Goal: Complete application form: Complete application form

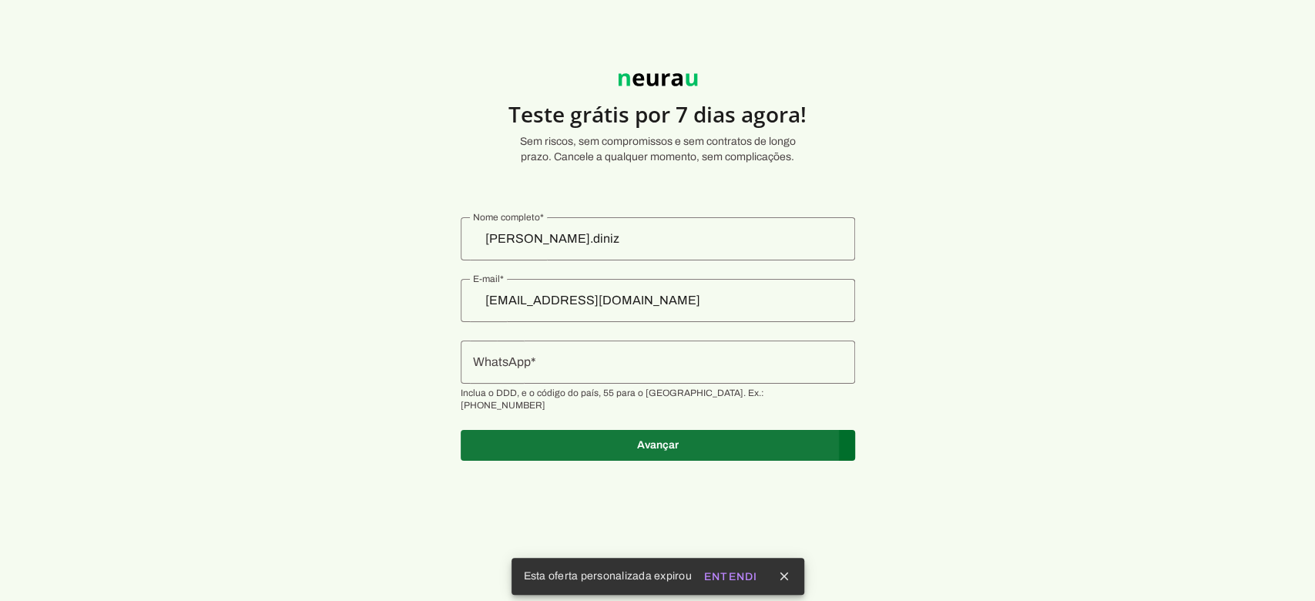
click at [662, 434] on span at bounding box center [658, 445] width 395 height 37
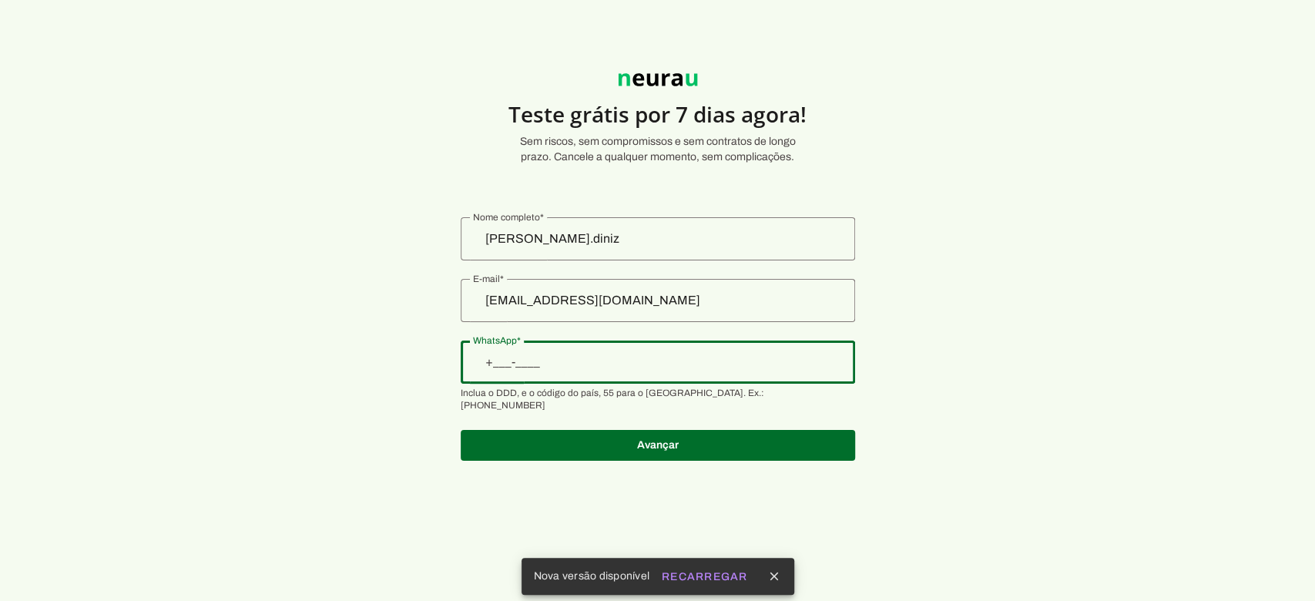
click at [612, 368] on input "WhatsApp" at bounding box center [658, 362] width 370 height 18
type input "[PHONE_NUMBER][DATE][DATE]"
type md-outlined-text-field "[PHONE_NUMBER][DATE][DATE]"
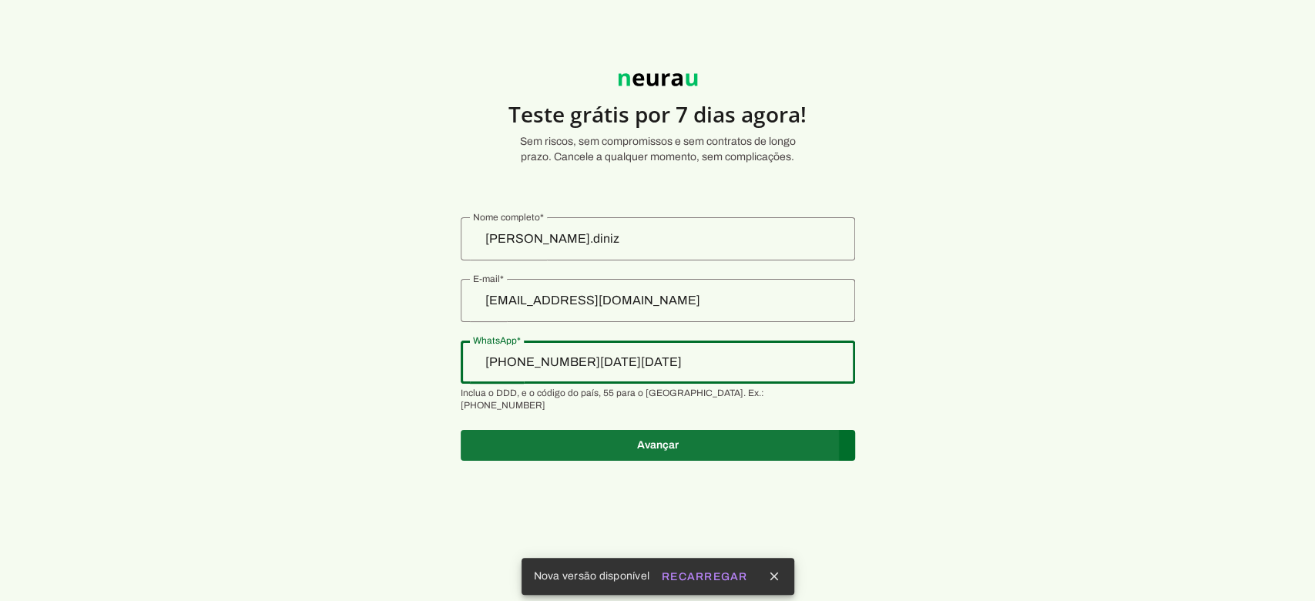
click at [632, 431] on span at bounding box center [658, 445] width 395 height 37
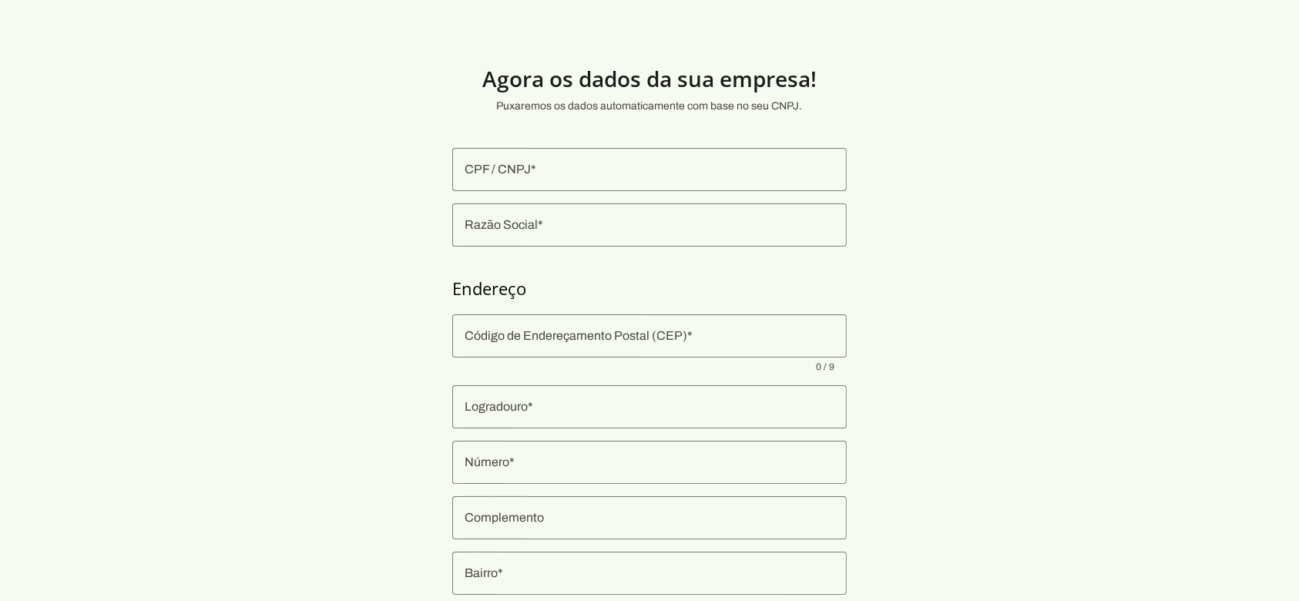
click at [536, 176] on input "CPF / CNPJ" at bounding box center [650, 169] width 370 height 18
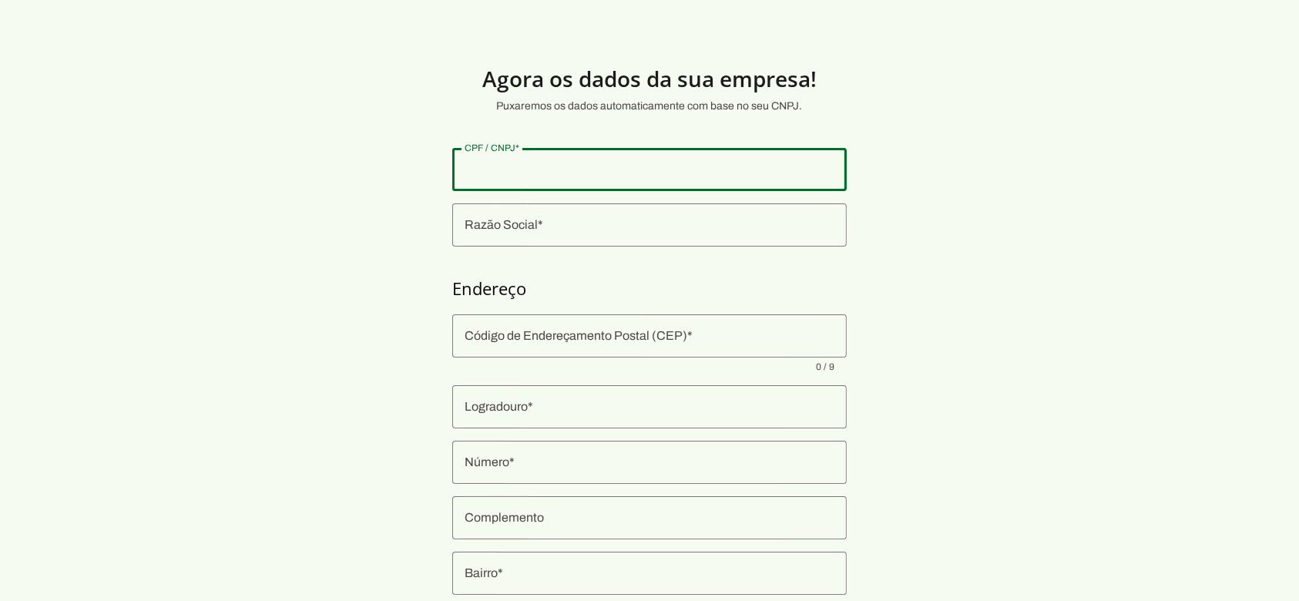
type input "5"
paste input "24.575.331/0001-18"
type input "24.575.331/0001-18"
type md-outlined-text-field "24.575.331/0001-18"
click at [519, 225] on input "Razão Social" at bounding box center [650, 225] width 370 height 18
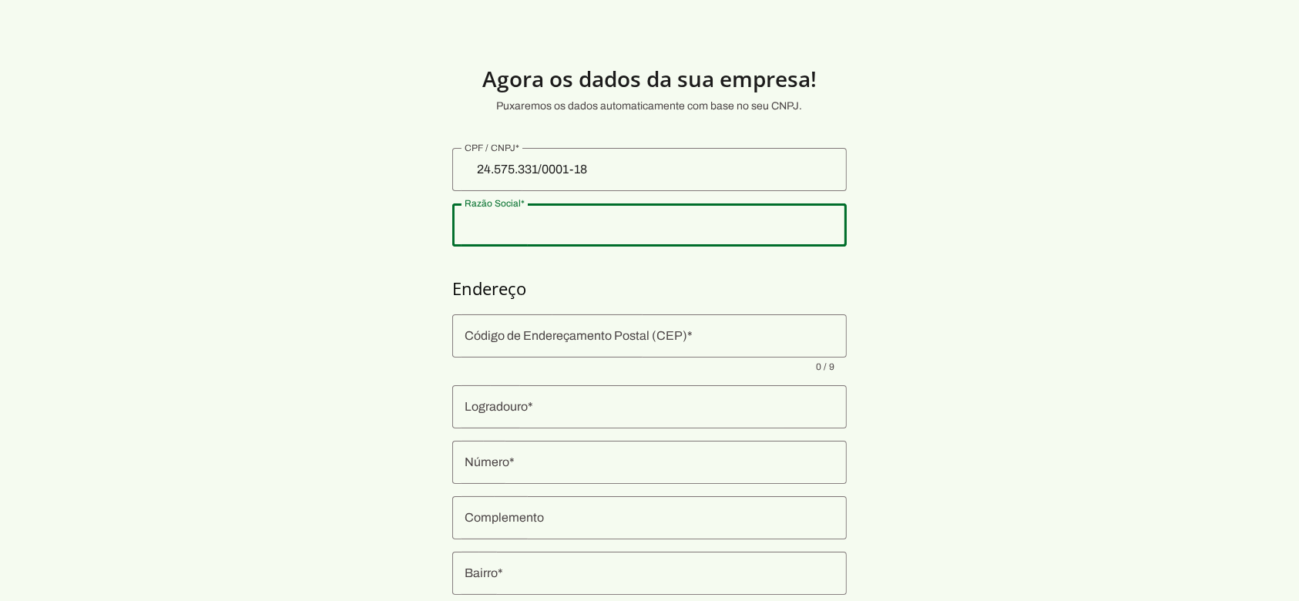
click at [546, 336] on input "Código de Endereçamento Postal (CEP)" at bounding box center [650, 336] width 370 height 18
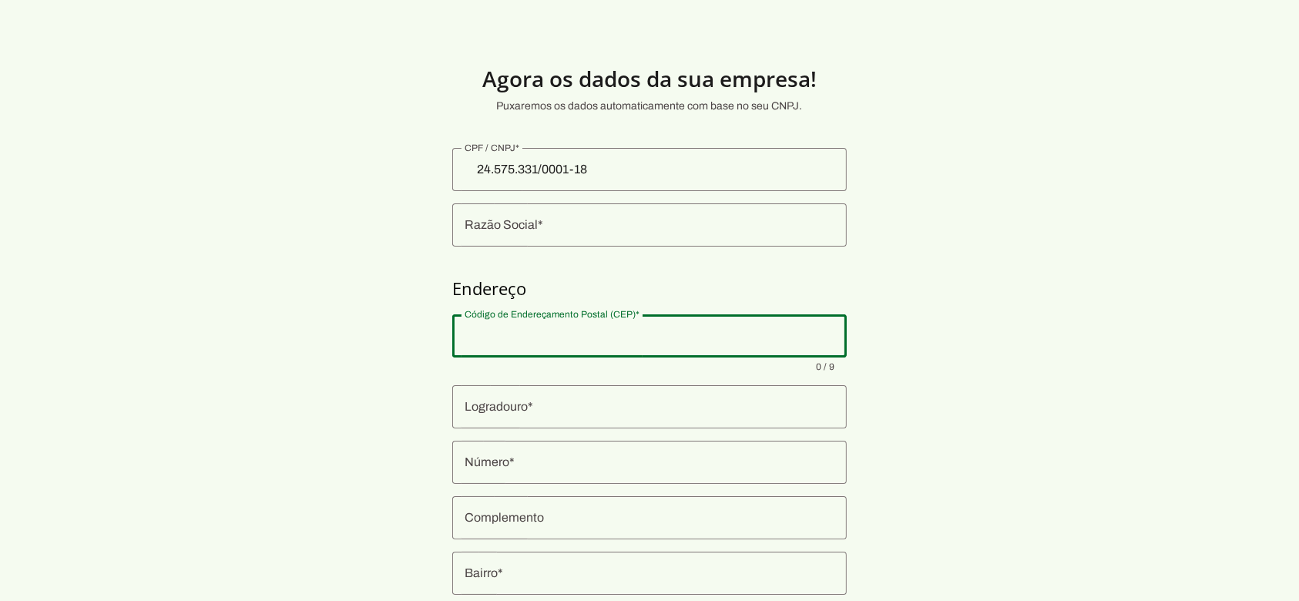
click at [501, 209] on div at bounding box center [649, 224] width 395 height 43
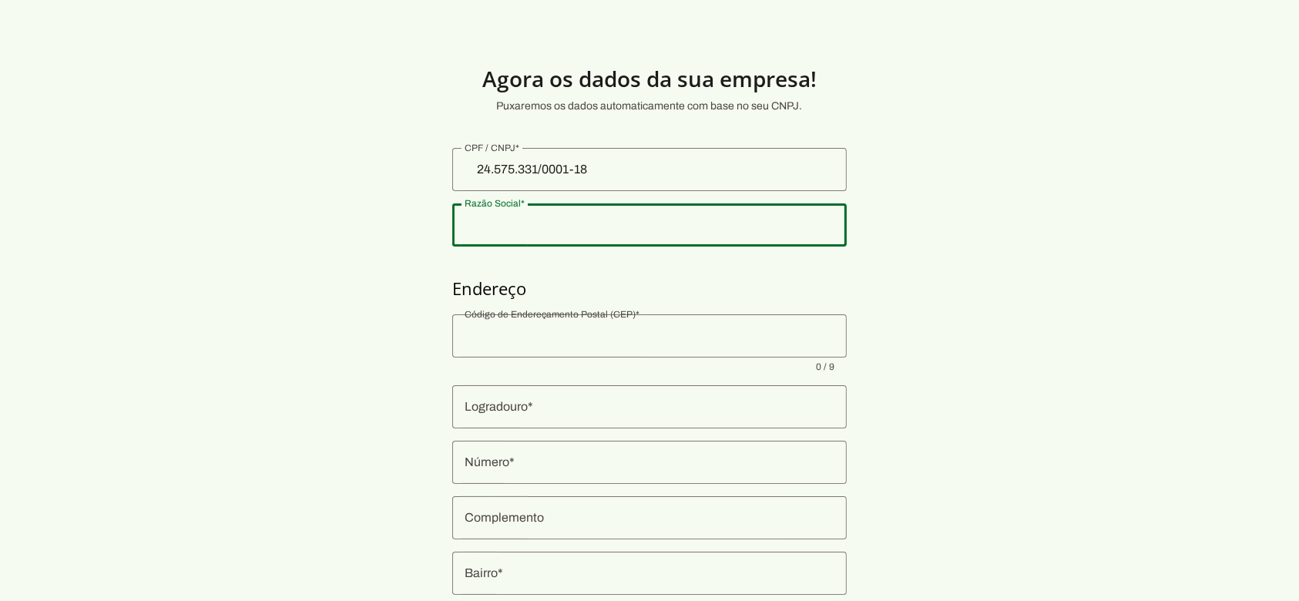
type input "CONNECT VENDING COMERCIO DE MAQUINAS AUTOMATIZADAS LTDA"
type input "05075-060"
type input "Rua [PERSON_NAME]"
type input "417"
type input "Lapa"
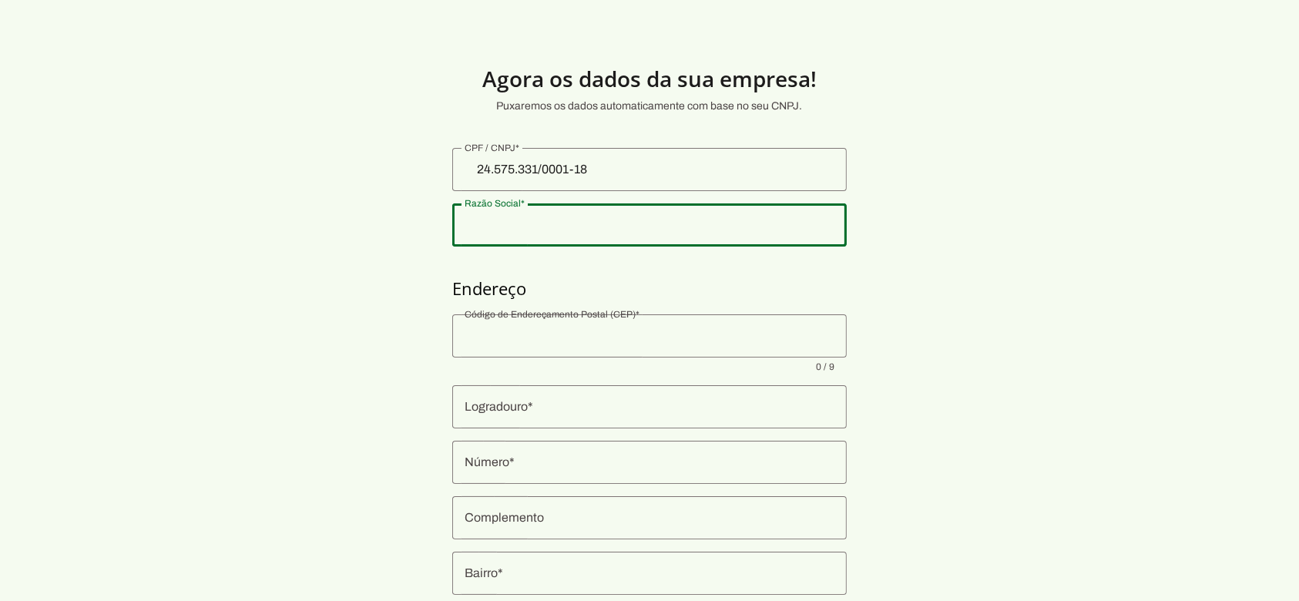
type input "[GEOGRAPHIC_DATA]"
type input "SP"
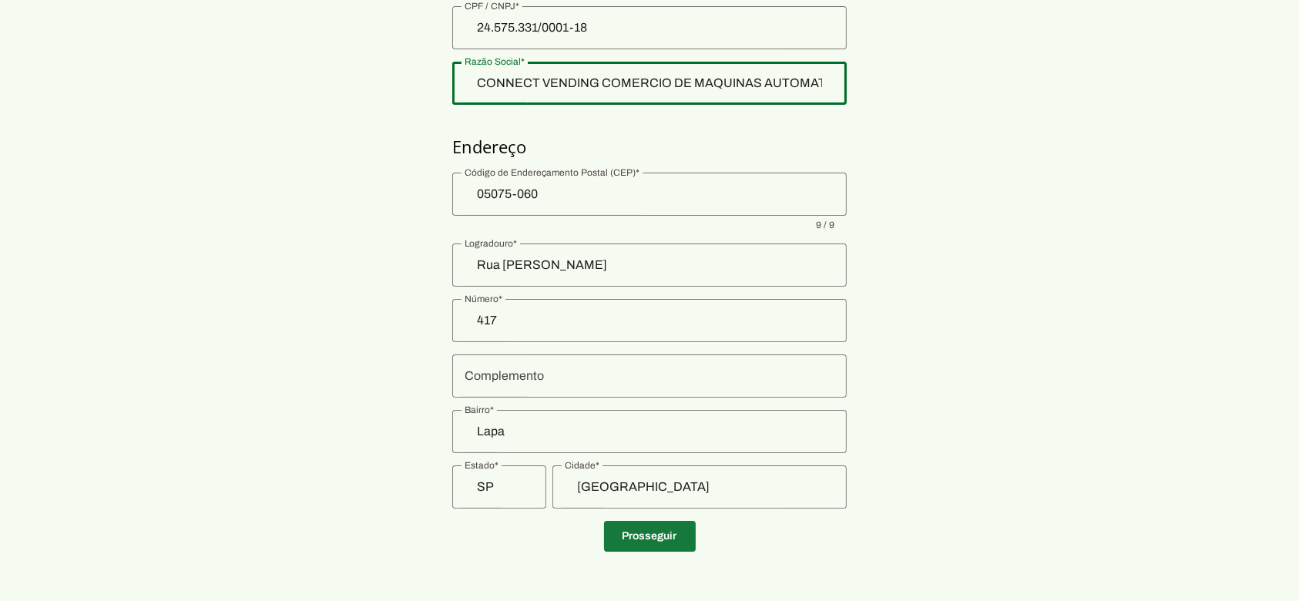
click at [620, 541] on span at bounding box center [650, 536] width 92 height 37
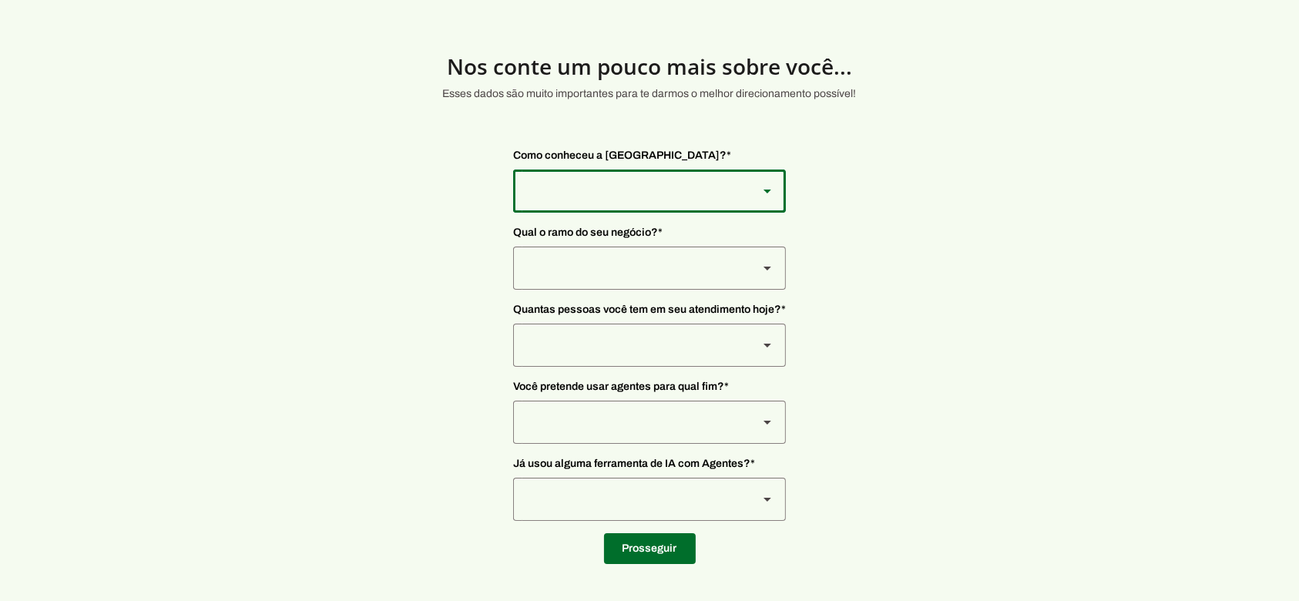
click at [573, 196] on div at bounding box center [629, 191] width 233 height 43
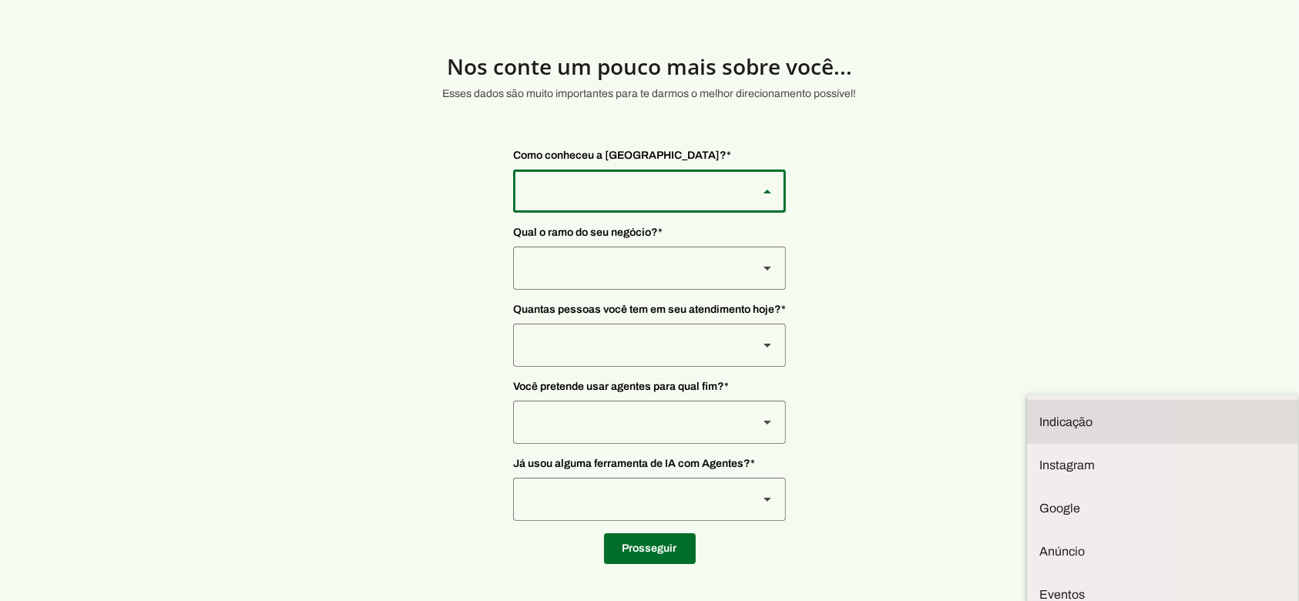
click at [0, 0] on slot "Indicação" at bounding box center [0, 0] width 0 height 0
type md-outlined-select "NW0Npec8Jvm64GSjAjvQ"
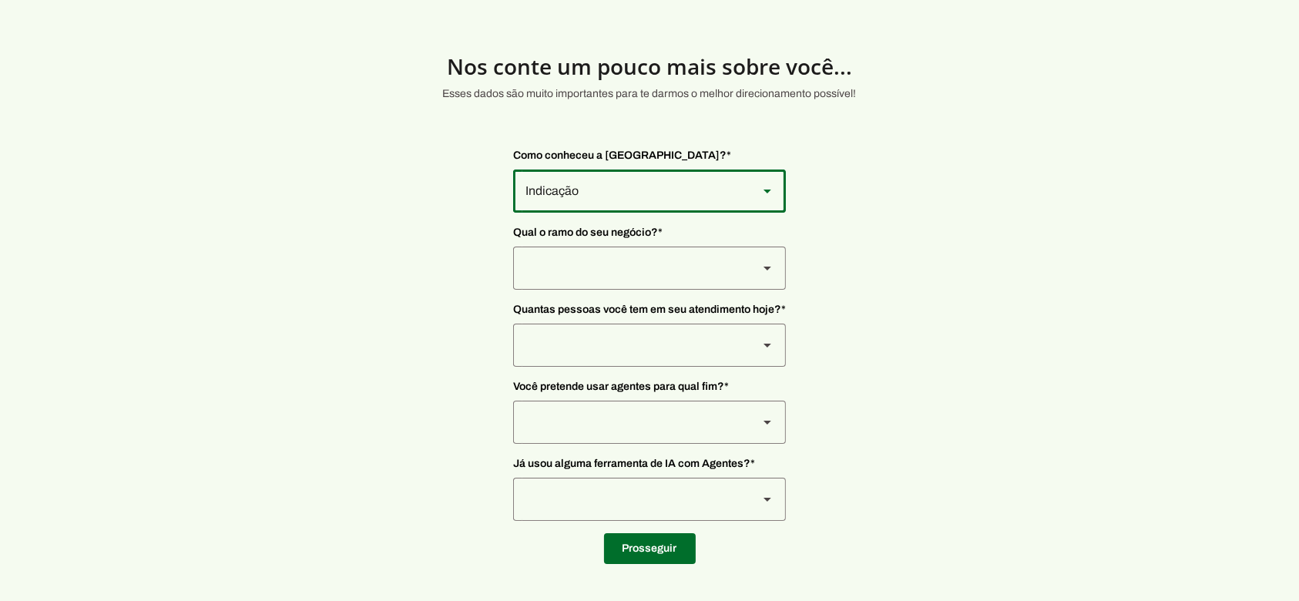
click at [574, 257] on div at bounding box center [629, 268] width 233 height 43
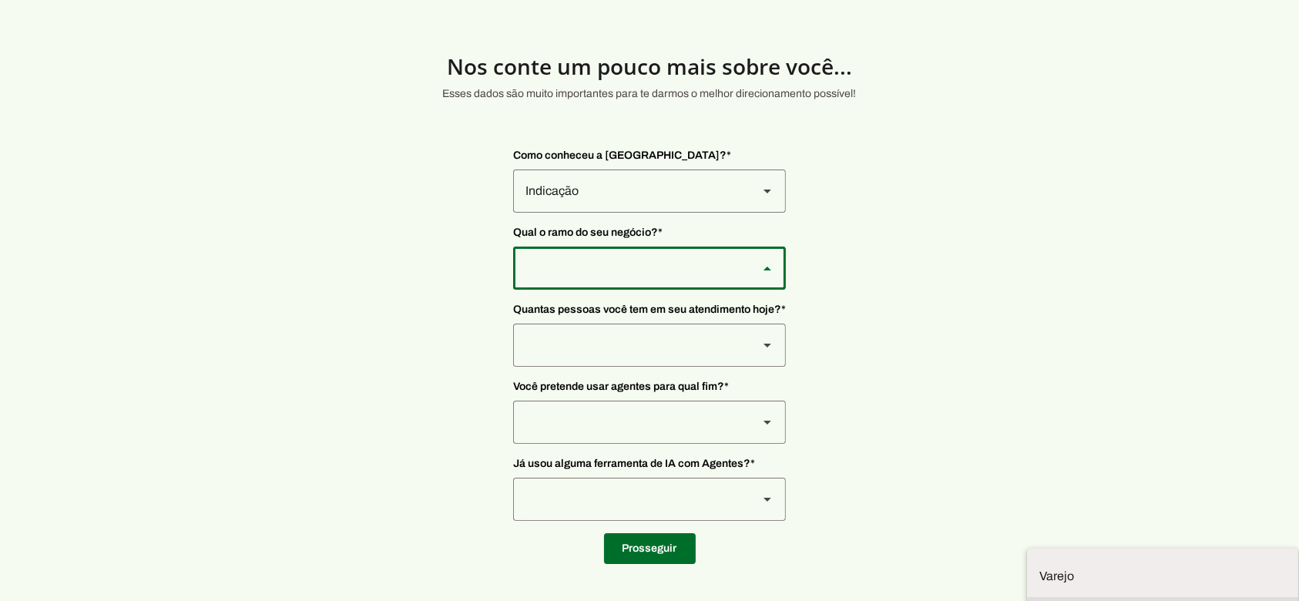
click at [0, 0] on slot "Tecnologia" at bounding box center [0, 0] width 0 height 0
type md-outlined-select "yMXRdQFYaeQlqGHqqohr"
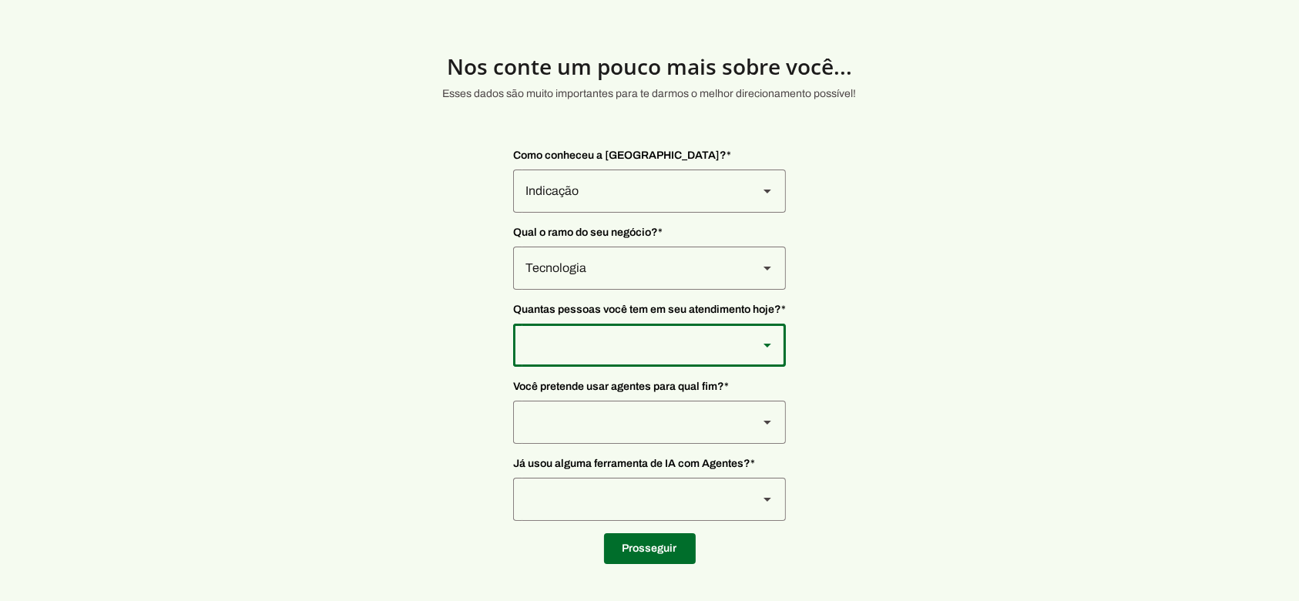
click at [567, 337] on div at bounding box center [629, 345] width 233 height 43
type md-outlined-select "yHmeUixsC5IlBgFUkJwN"
click at [616, 410] on div at bounding box center [629, 422] width 233 height 43
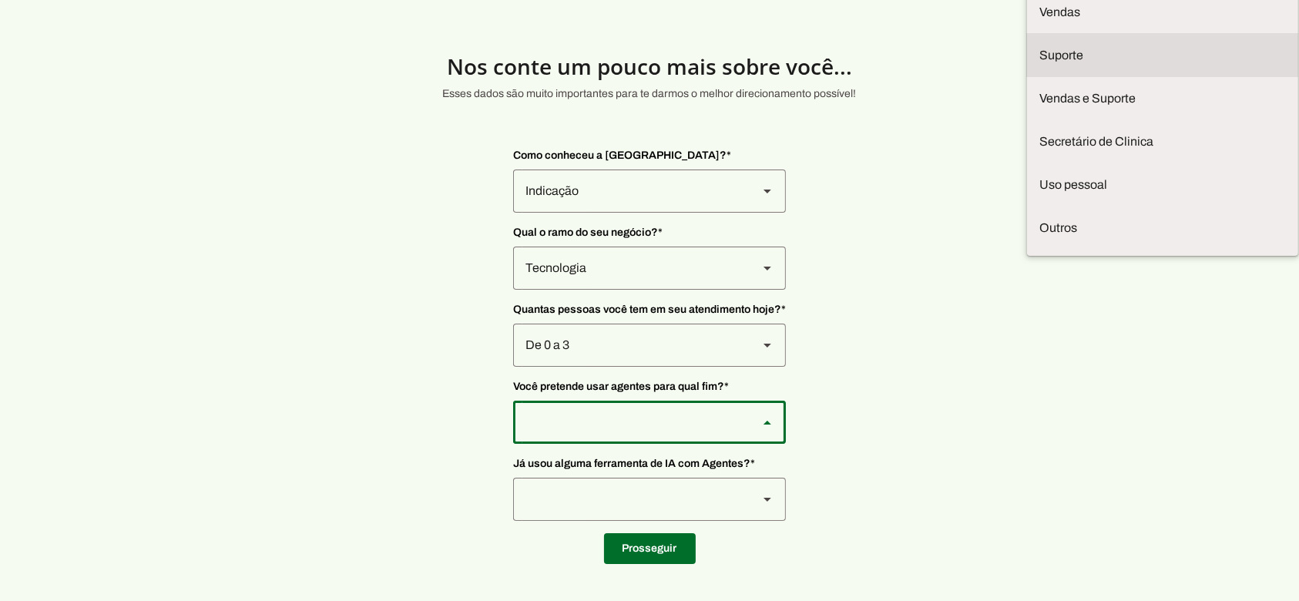
click at [0, 0] on slot "Suporte" at bounding box center [0, 0] width 0 height 0
type md-outlined-select "bUA4yatWensZFNJNn8wK"
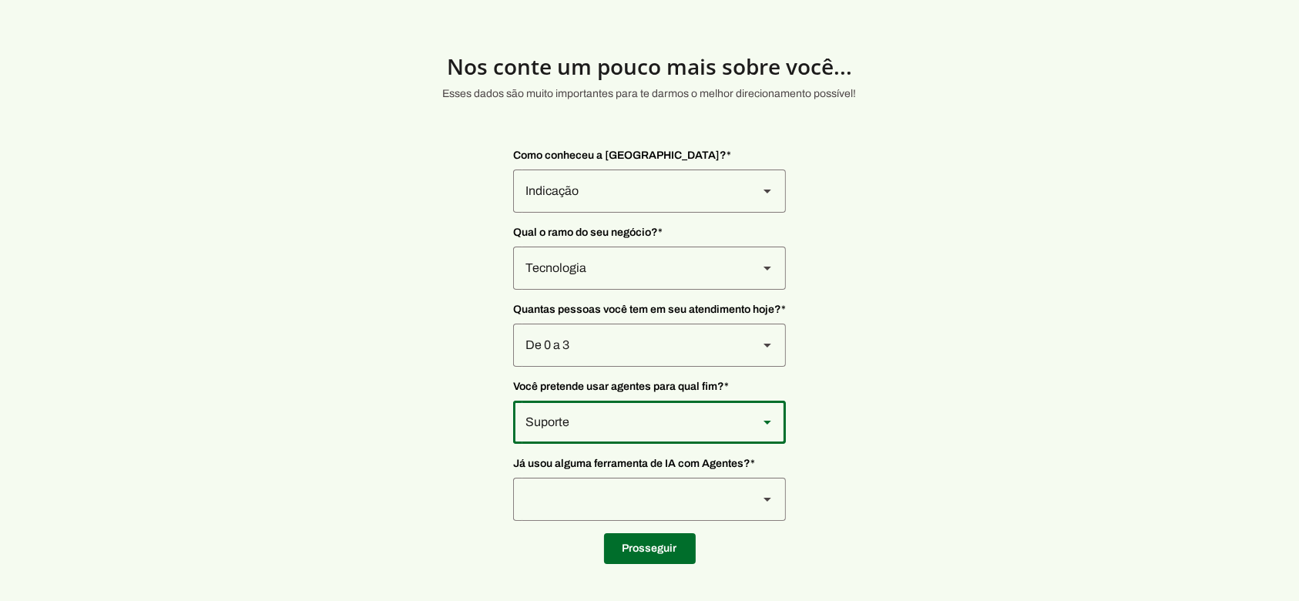
click at [606, 495] on div at bounding box center [629, 499] width 233 height 43
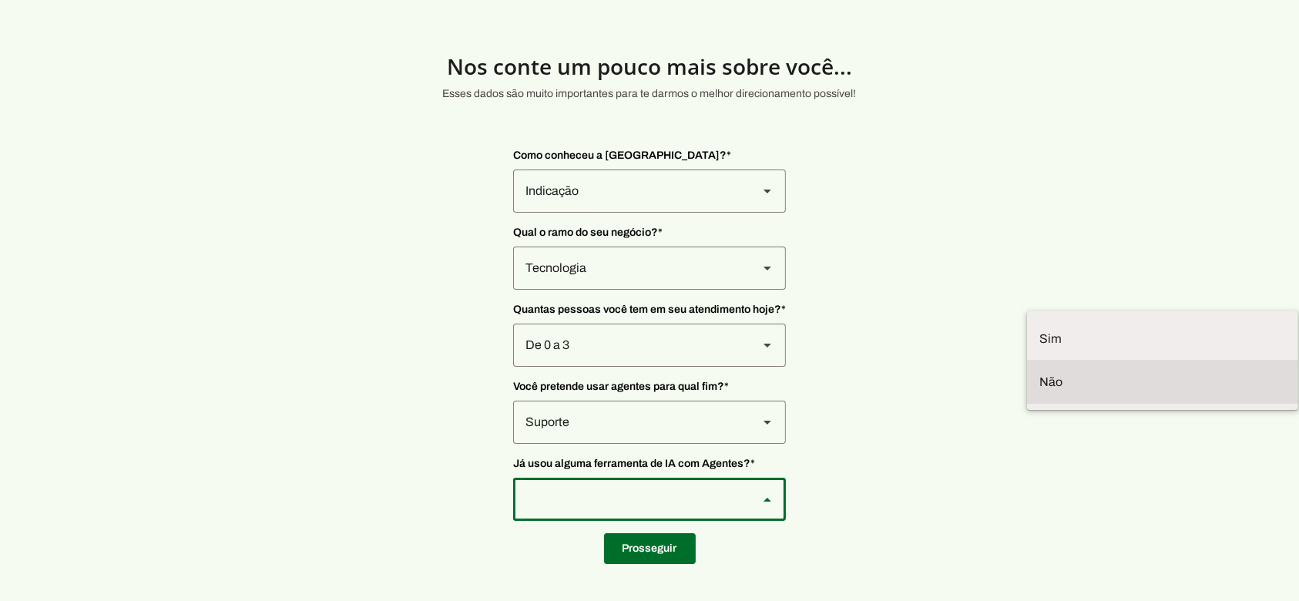
click at [1039, 391] on slot at bounding box center [1162, 382] width 247 height 18
type md-outlined-select "YJTivUP5LYteilvK0BaA"
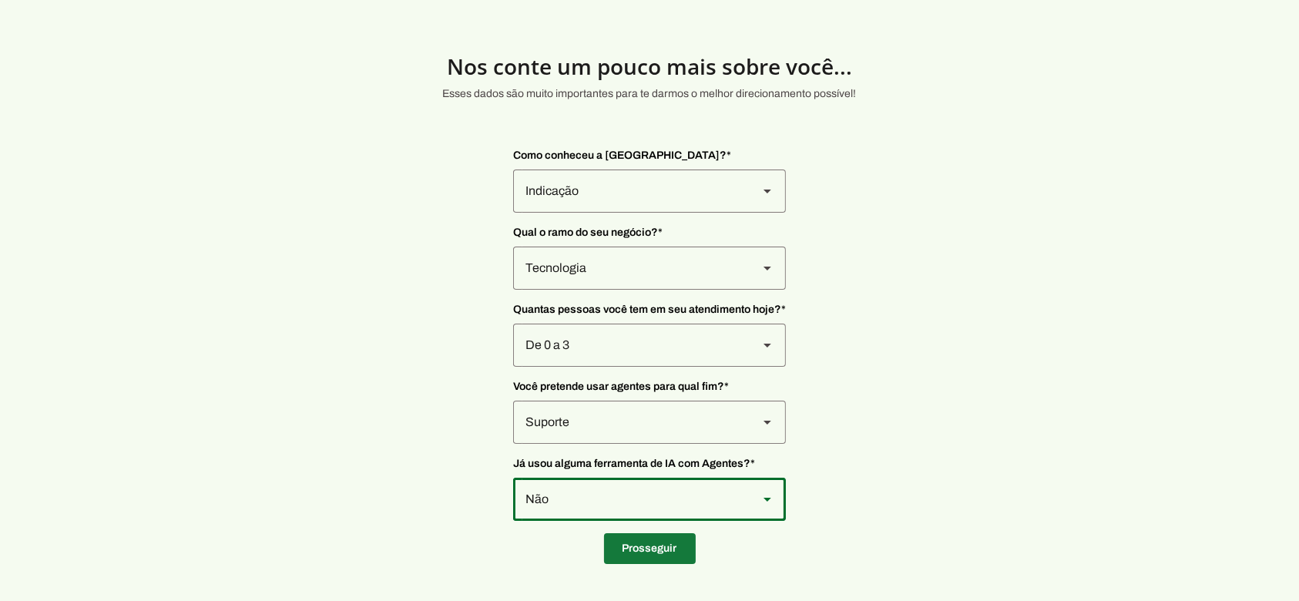
click at [647, 549] on span at bounding box center [650, 548] width 92 height 37
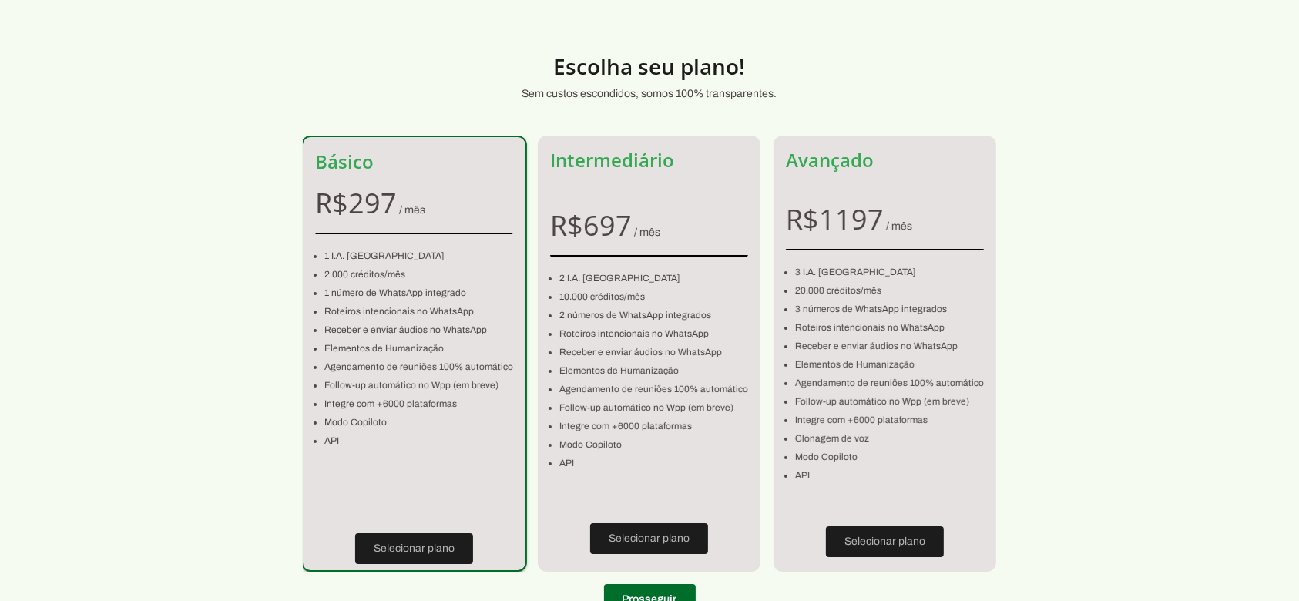
scroll to position [74, 0]
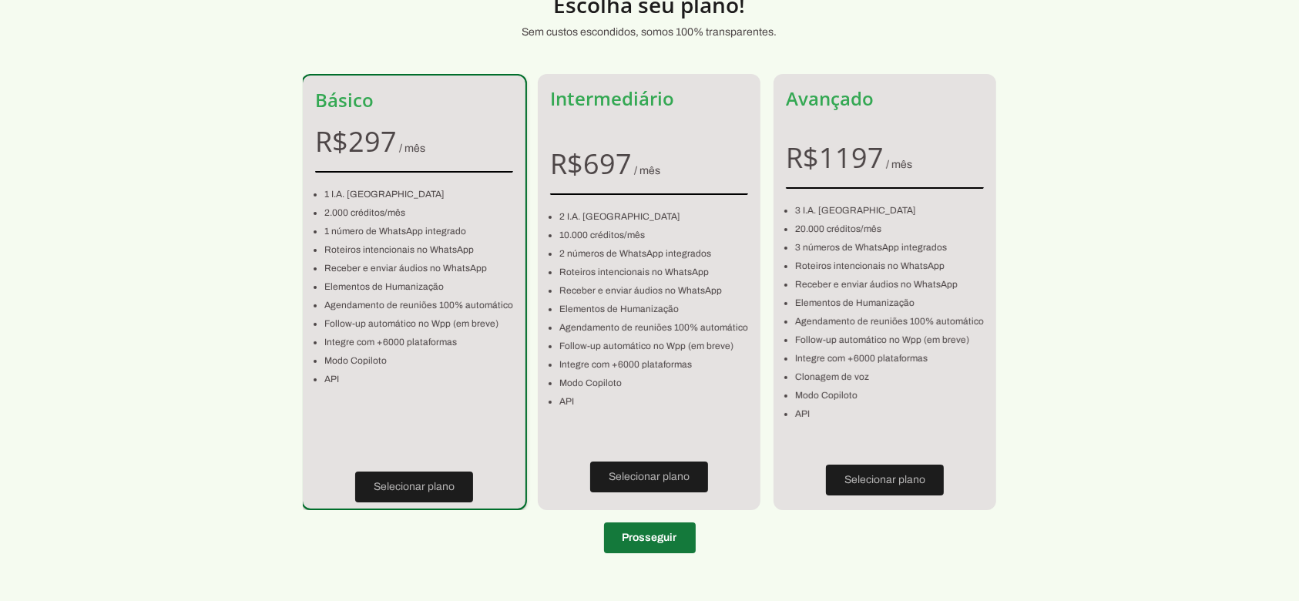
click at [650, 547] on span at bounding box center [650, 537] width 92 height 37
type input "05075-060"
type input "Rua [PERSON_NAME]"
type input "417"
type input "Lapa"
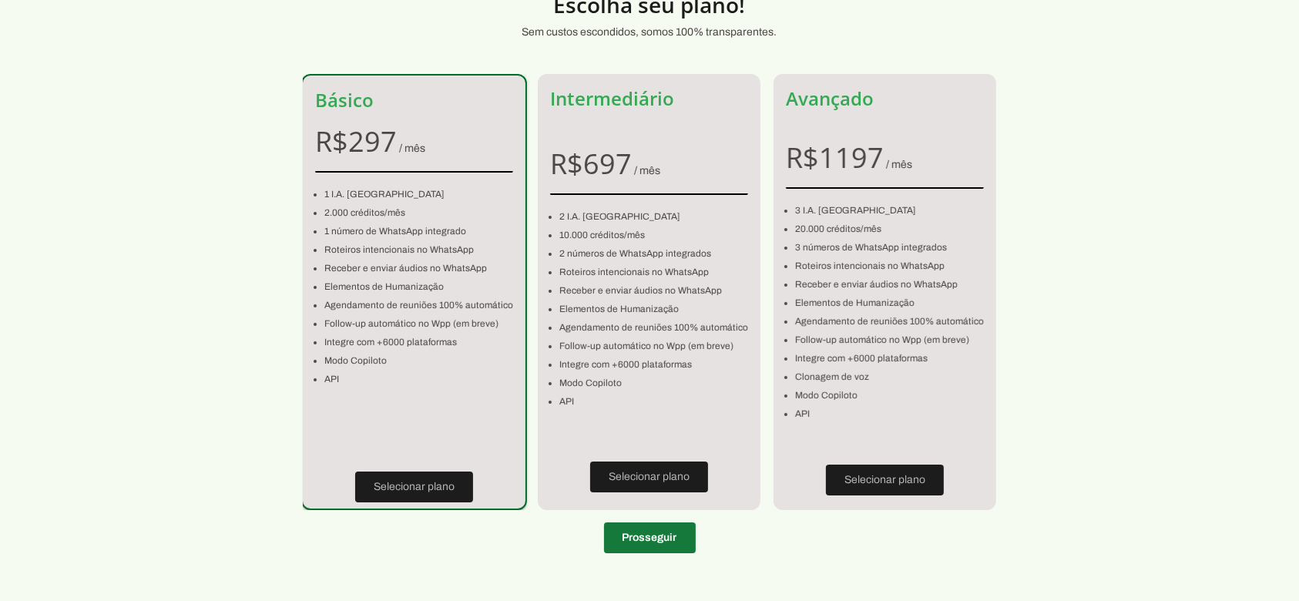
type input "[GEOGRAPHIC_DATA]"
type input "SP"
type input "24.575.331/0001-18"
type input "[PHONE_NUMBER][DATE][DATE]"
